Goal: Task Accomplishment & Management: Manage account settings

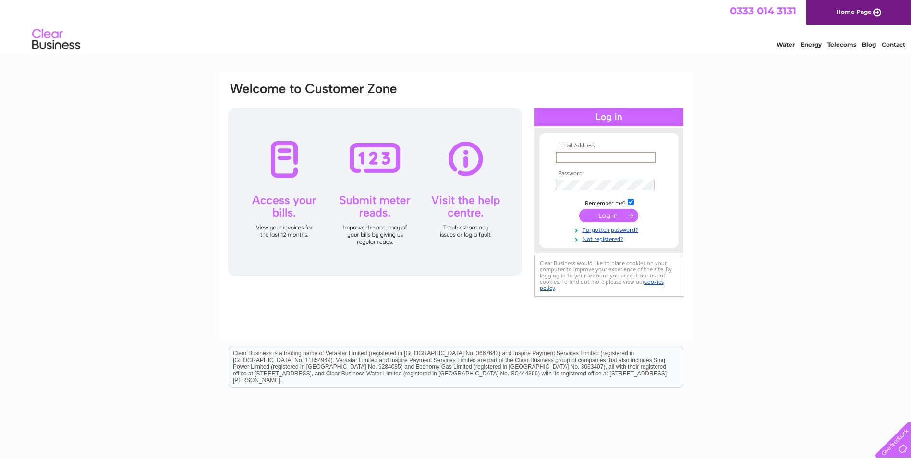
click at [602, 159] on input "text" at bounding box center [606, 158] width 100 height 12
type input "accounts@vascular-flow.com"
click at [579, 209] on input "submit" at bounding box center [608, 215] width 59 height 13
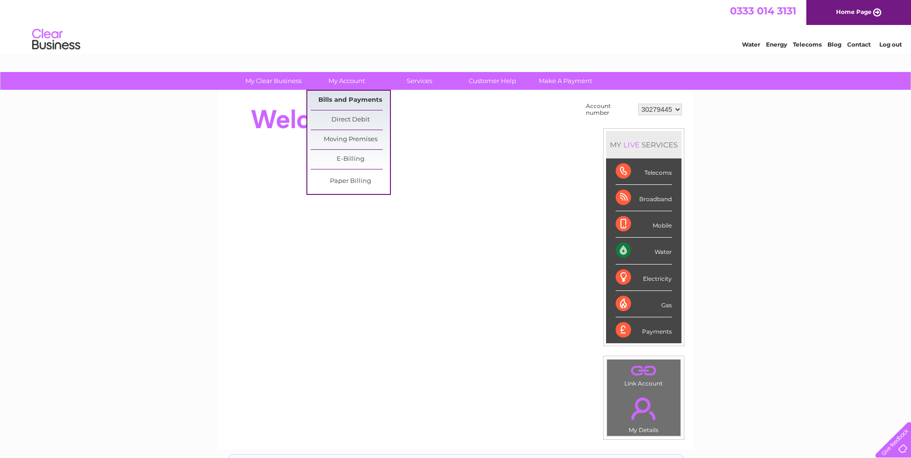
click at [352, 97] on link "Bills and Payments" at bounding box center [350, 100] width 79 height 19
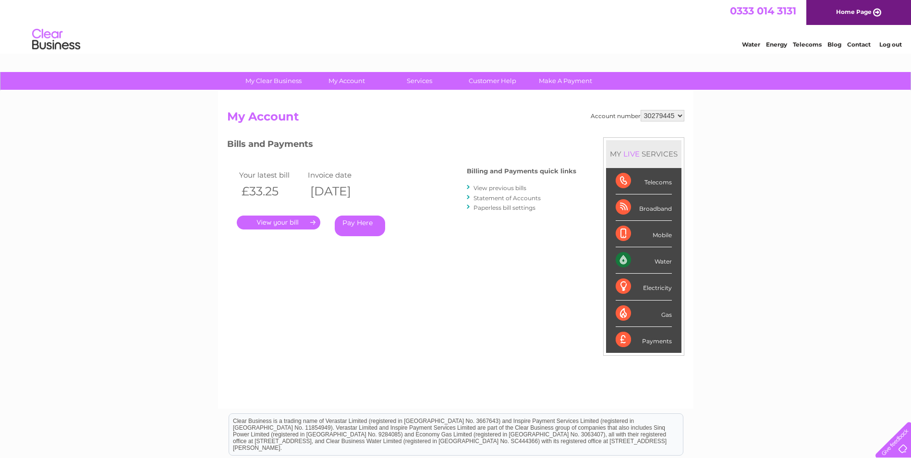
click at [289, 221] on link "." at bounding box center [279, 223] width 84 height 14
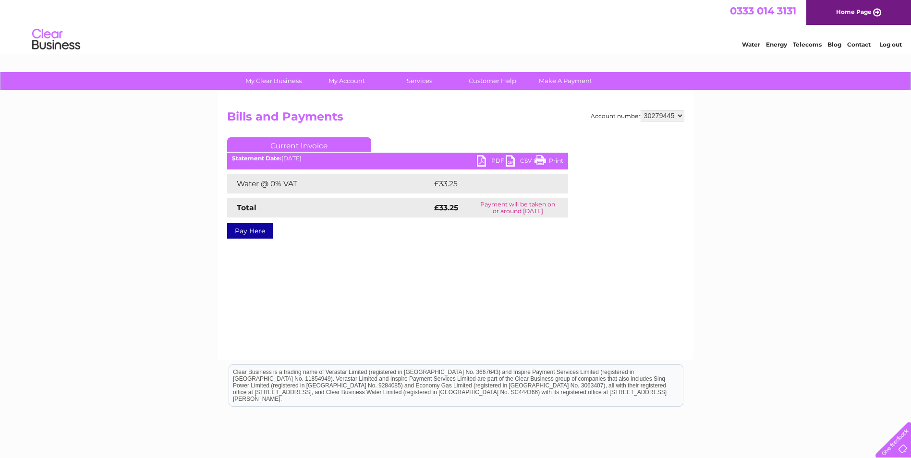
click at [491, 159] on link "PDF" at bounding box center [491, 162] width 29 height 14
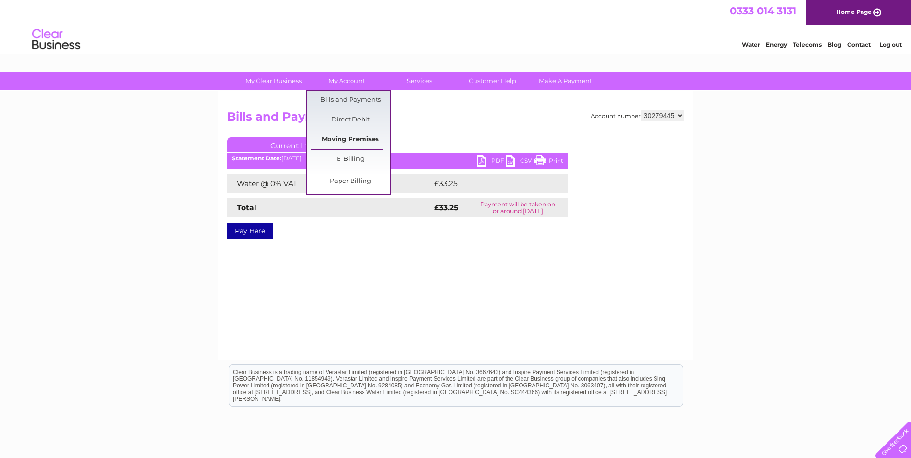
click at [336, 142] on link "Moving Premises" at bounding box center [350, 139] width 79 height 19
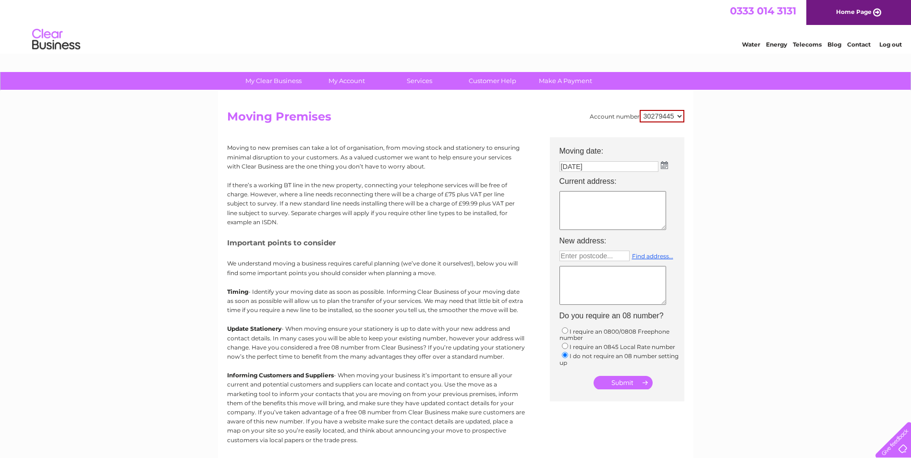
click at [666, 165] on img at bounding box center [664, 165] width 7 height 8
click at [596, 247] on link "30" at bounding box center [593, 250] width 19 height 10
type input "[DATE]"
click at [607, 207] on textarea at bounding box center [613, 210] width 107 height 39
click at [486, 80] on link "Customer Help" at bounding box center [492, 81] width 79 height 18
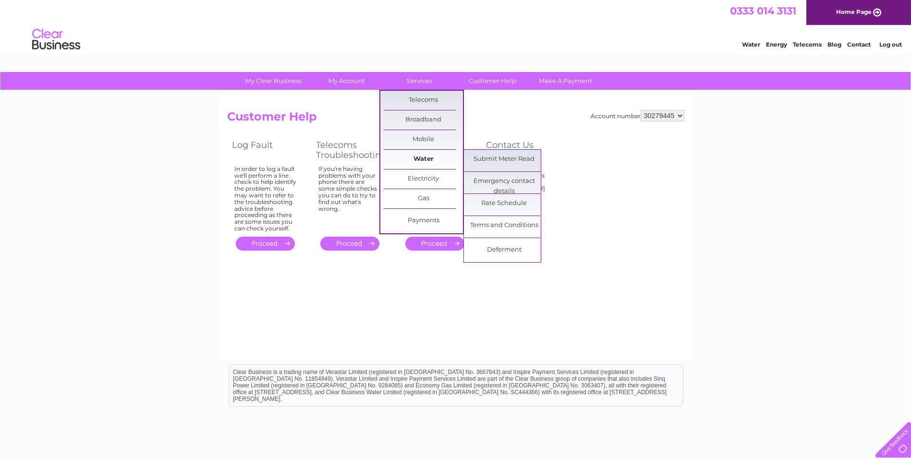
click at [429, 161] on link "Water" at bounding box center [423, 159] width 79 height 19
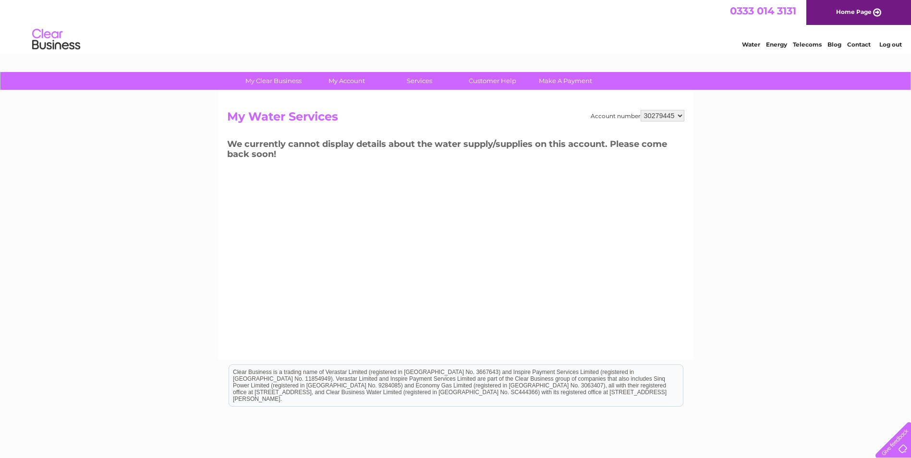
click at [525, 276] on div "Account number 30279445 My Water Services We currently cannot display details a…" at bounding box center [456, 225] width 476 height 269
click at [491, 87] on link "Customer Help" at bounding box center [492, 81] width 79 height 18
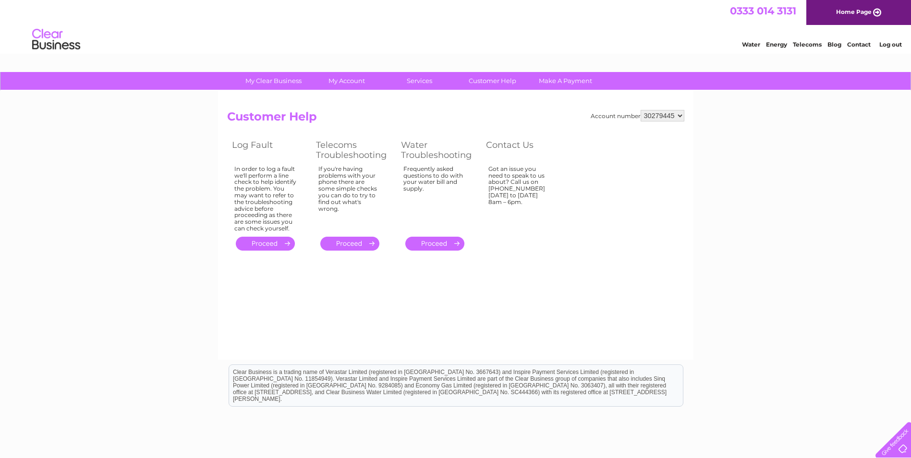
click at [858, 43] on link "Contact" at bounding box center [859, 44] width 24 height 7
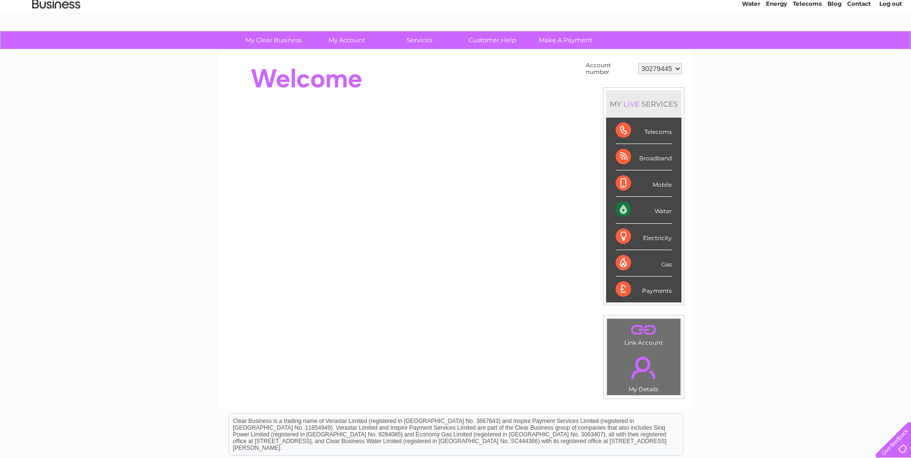
scroll to position [24, 0]
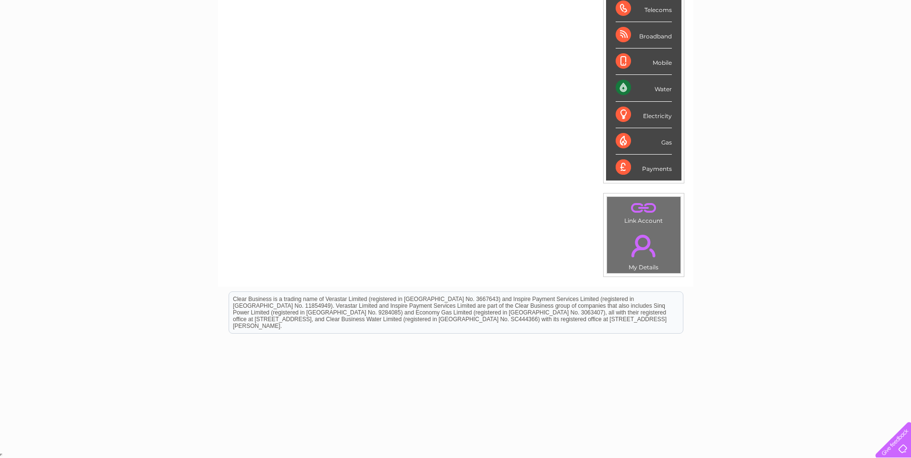
scroll to position [139, 0]
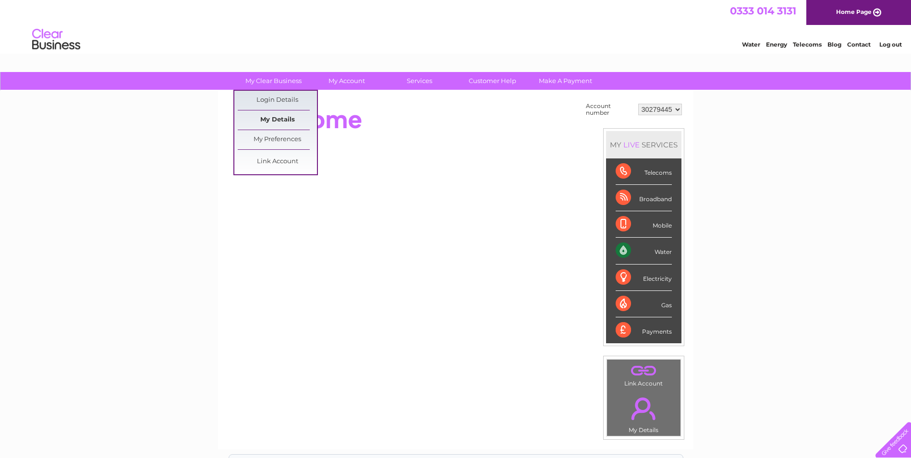
click at [280, 119] on link "My Details" at bounding box center [277, 120] width 79 height 19
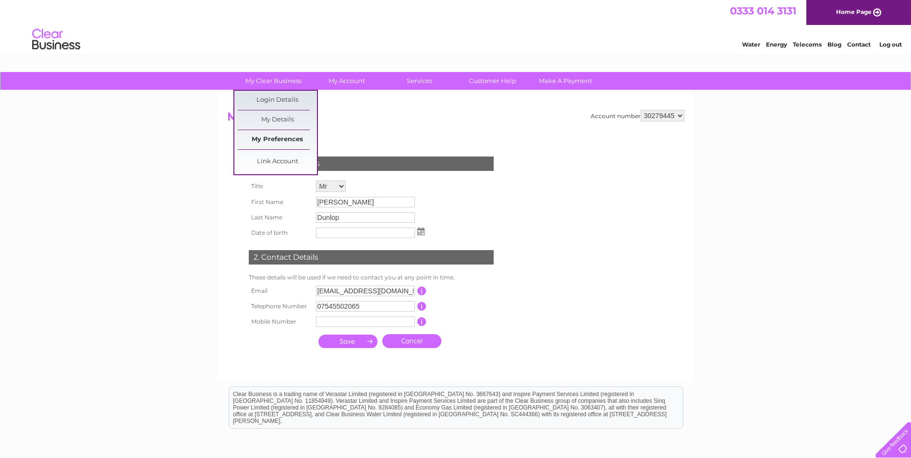
click at [275, 142] on link "My Preferences" at bounding box center [277, 139] width 79 height 19
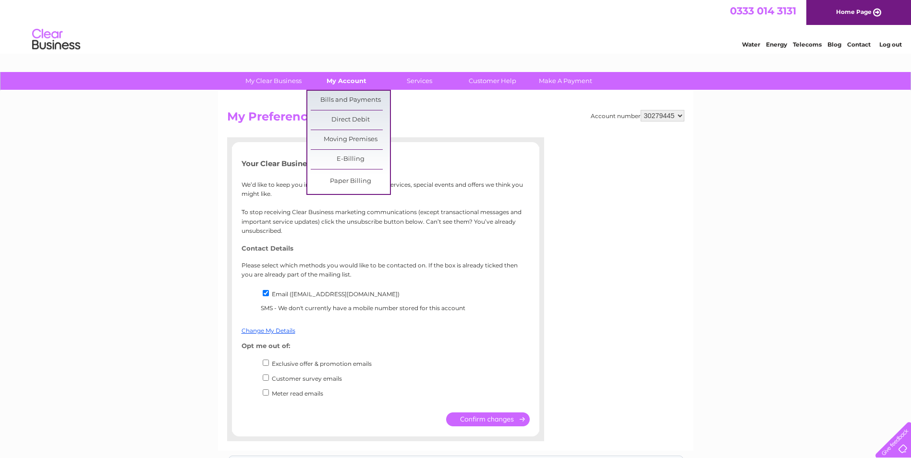
click at [336, 81] on link "My Account" at bounding box center [346, 81] width 79 height 18
